Goal: Obtain resource: Obtain resource

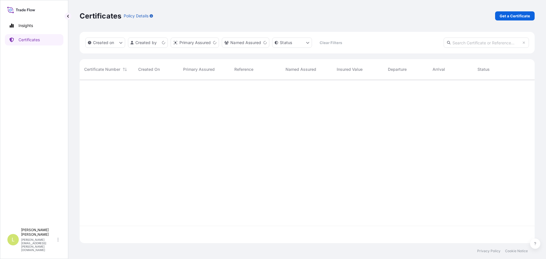
scroll to position [162, 451]
click at [520, 18] on p "Get a Certificate" at bounding box center [514, 16] width 30 height 6
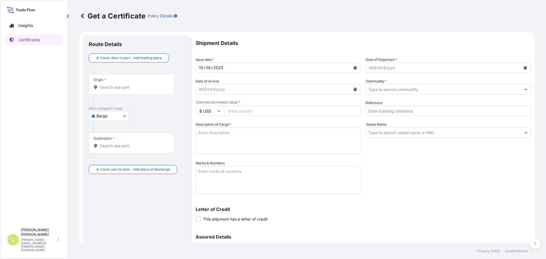
click at [121, 116] on body "Insights Certificates L [PERSON_NAME] [PERSON_NAME][EMAIL_ADDRESS][PERSON_NAME]…" at bounding box center [273, 129] width 546 height 259
click at [109, 160] on span "Ocean Vessel" at bounding box center [111, 162] width 25 height 6
select select "Ocean Vessel"
click at [125, 86] on div "Origin *" at bounding box center [131, 86] width 85 height 21
click at [125, 87] on input "Origin *" at bounding box center [133, 90] width 67 height 6
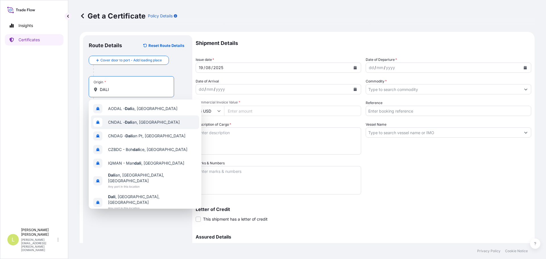
click at [148, 124] on span "CNDAL - Dali an, [GEOGRAPHIC_DATA]" at bounding box center [144, 122] width 72 height 6
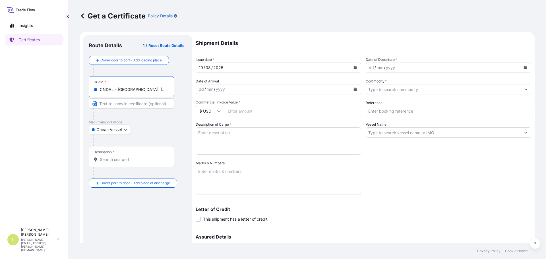
type input "CNDAL - [GEOGRAPHIC_DATA], [GEOGRAPHIC_DATA]"
click at [132, 155] on div "Destination *" at bounding box center [131, 156] width 85 height 21
click at [132, 157] on input "Destination *" at bounding box center [133, 160] width 67 height 6
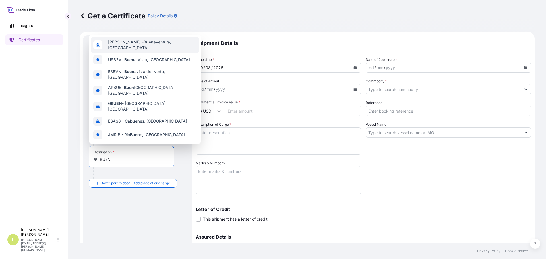
click at [144, 45] on span "[PERSON_NAME] aventura, [GEOGRAPHIC_DATA]" at bounding box center [152, 44] width 89 height 11
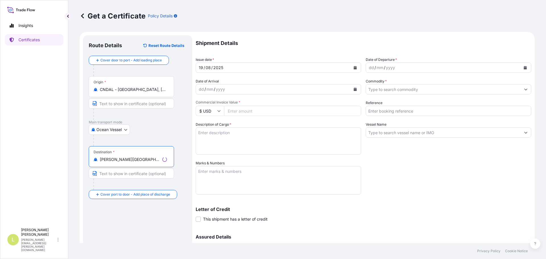
type input "[PERSON_NAME][GEOGRAPHIC_DATA], [GEOGRAPHIC_DATA]"
click at [465, 88] on input "Commodity *" at bounding box center [443, 89] width 155 height 10
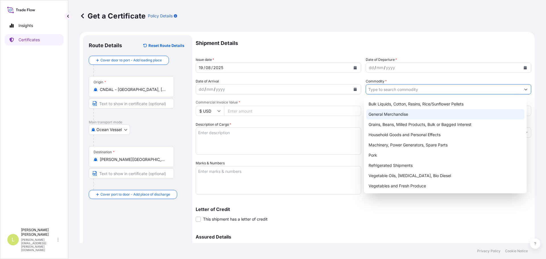
click at [433, 112] on div "General Merchandise" at bounding box center [445, 114] width 158 height 10
type input "General Merchandise"
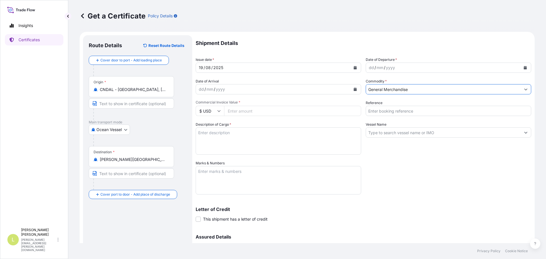
click at [411, 71] on div "dd / mm / yyyy" at bounding box center [443, 68] width 155 height 10
click at [523, 67] on icon "Calendar" at bounding box center [524, 67] width 3 height 3
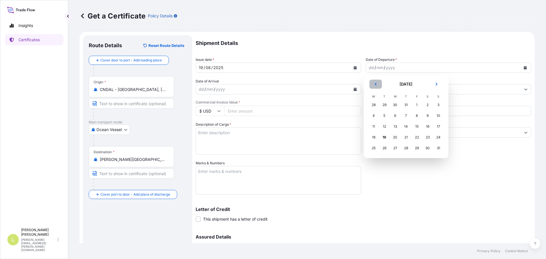
click at [377, 85] on icon "Previous" at bounding box center [375, 83] width 3 height 3
click at [405, 148] on div "31" at bounding box center [406, 148] width 10 height 10
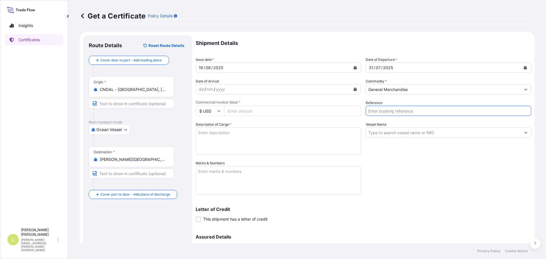
click at [386, 109] on input "Reference" at bounding box center [448, 111] width 165 height 10
type input "FA14444"
click at [388, 137] on div at bounding box center [448, 132] width 165 height 10
click at [388, 134] on input "Vessel Name" at bounding box center [443, 132] width 155 height 10
click at [411, 132] on input "Vessel Name" at bounding box center [443, 132] width 155 height 10
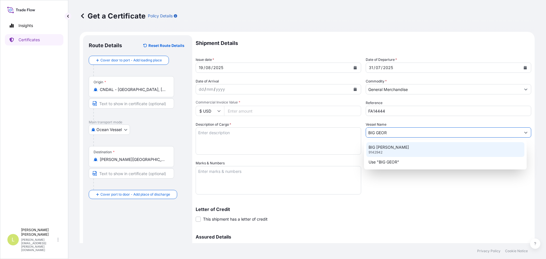
click at [399, 147] on div "BIG [PERSON_NAME] 9142942" at bounding box center [445, 149] width 158 height 15
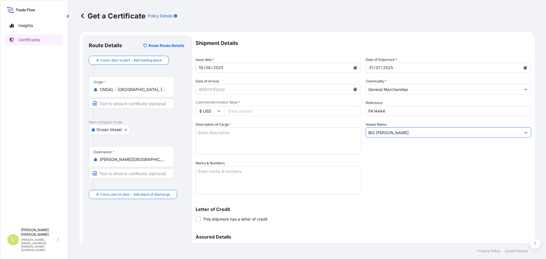
type input "BIG [PERSON_NAME]"
click at [240, 134] on textarea "Description of Cargo *" at bounding box center [278, 140] width 165 height 27
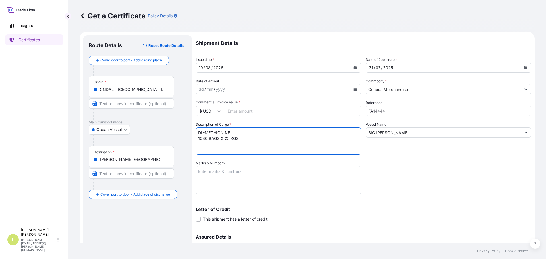
type textarea "DL-METHIONINE 1080 BAGS X 25 KGS"
click at [247, 176] on textarea "Marks & Numbers" at bounding box center [278, 180] width 165 height 28
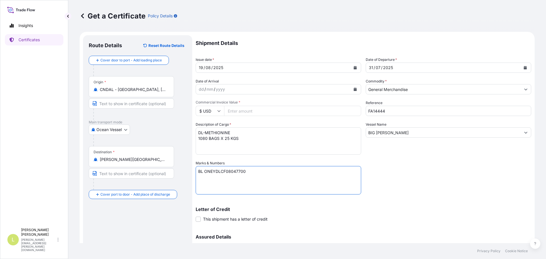
click at [251, 188] on textarea "BL ONEYDLCF08047700" at bounding box center [278, 180] width 165 height 28
paste textarea "INCUBADORA SANTANDER [PERSON_NAME] 15 # 3AN - 50. Torre Empresarial Centro Come…"
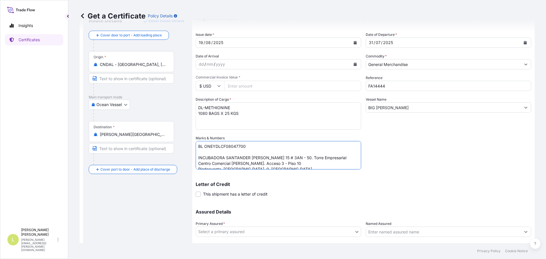
scroll to position [61, 0]
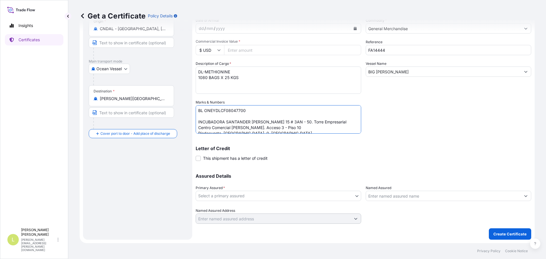
type textarea "BL ONEYDLCF08047700 INCUBADORA SANTANDER [PERSON_NAME] 15 # 3AN - 50. Torre Emp…"
click at [256, 196] on body "Insights Certificates L [PERSON_NAME] [PERSON_NAME][EMAIL_ADDRESS][PERSON_NAME]…" at bounding box center [273, 129] width 546 height 259
click at [252, 208] on div "Seaboard Trading - [GEOGRAPHIC_DATA]" at bounding box center [277, 211] width 159 height 10
select select "31639"
click at [408, 202] on div "Assured Details Primary Assured * Seaboard Trading - [GEOGRAPHIC_DATA] Seaboard…" at bounding box center [363, 195] width 335 height 57
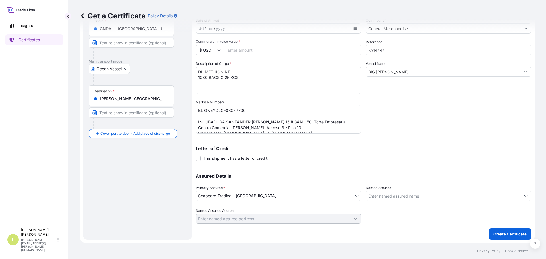
click at [406, 196] on input "Named Assured" at bounding box center [443, 196] width 155 height 10
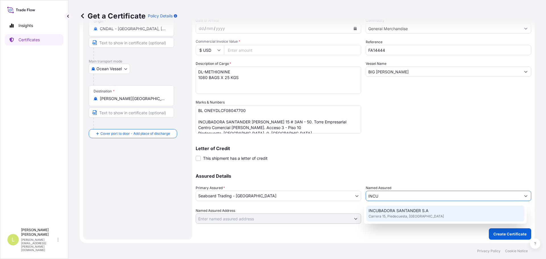
click at [409, 213] on span "INCUBADORA SANTANDER S.A" at bounding box center [398, 211] width 60 height 6
type input "INCUBADORA SANTANDER S.A"
type input "[STREET_ADDRESS]"
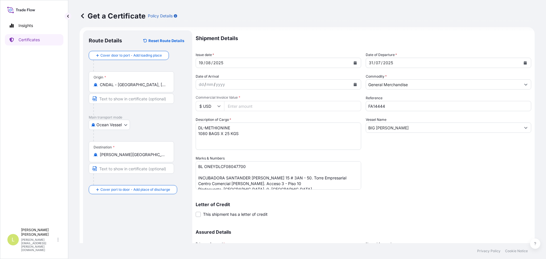
scroll to position [0, 0]
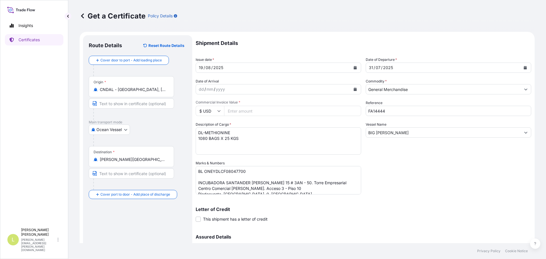
type input "INCUBADORA SANTANDER S.A"
click at [302, 106] on input "Commercial Invoice Value *" at bounding box center [292, 111] width 137 height 10
click at [265, 111] on input "Commercial Invoice Value *" at bounding box center [292, 111] width 137 height 10
type input "76819"
type input "76819.0"
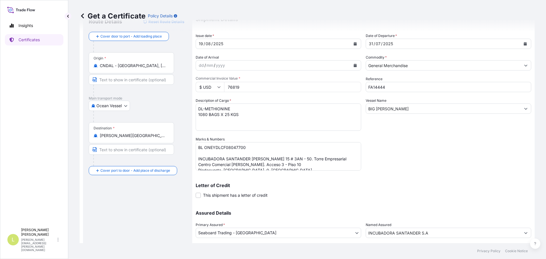
scroll to position [61, 0]
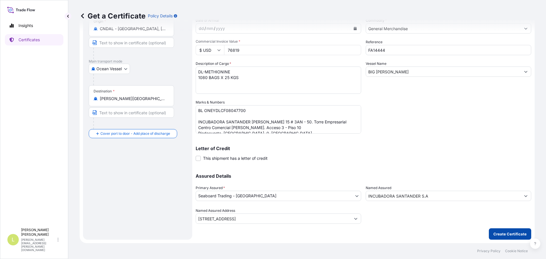
type input "76819"
click at [511, 231] on button "Create Certificate" at bounding box center [510, 233] width 42 height 11
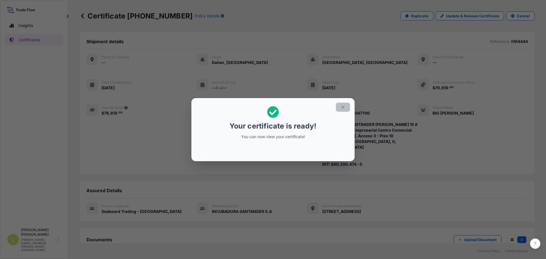
click at [341, 109] on icon "button" at bounding box center [342, 107] width 5 height 5
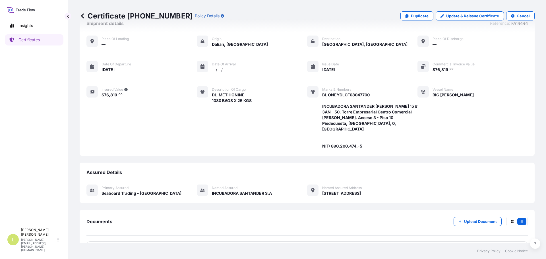
scroll to position [38, 0]
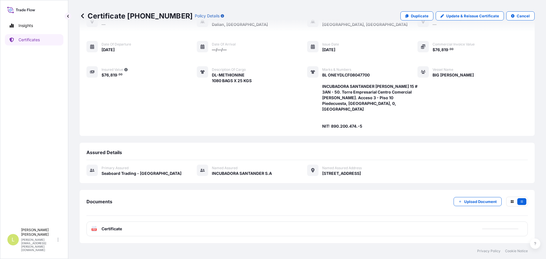
click at [296, 231] on div "PDF Certificate" at bounding box center [306, 228] width 441 height 15
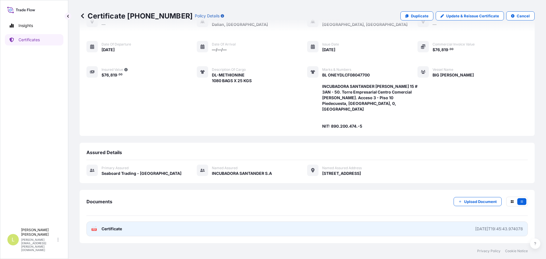
click at [311, 229] on link "PDF Certificate [DATE]T19:45:43.974078" at bounding box center [306, 228] width 441 height 15
